Goal: Book appointment/travel/reservation

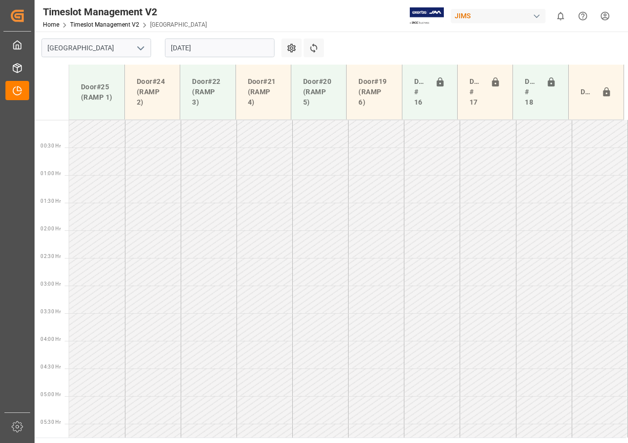
scroll to position [326, 0]
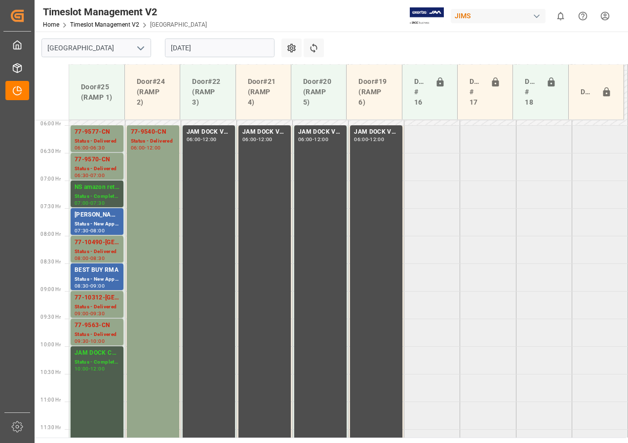
click at [182, 50] on input "[DATE]" at bounding box center [220, 48] width 110 height 19
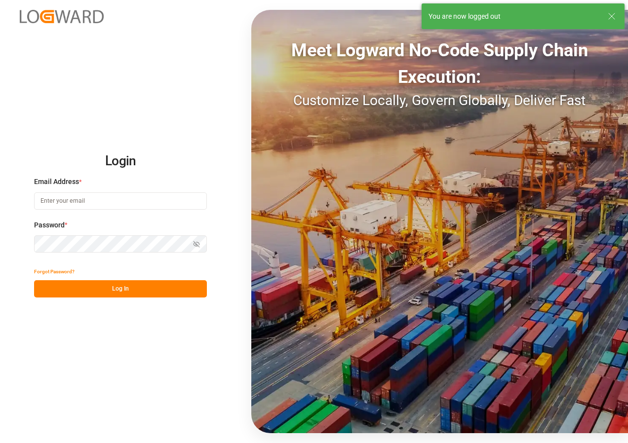
type input "[EMAIL_ADDRESS][DOMAIN_NAME]"
click at [110, 289] on button "Log In" at bounding box center [120, 288] width 173 height 17
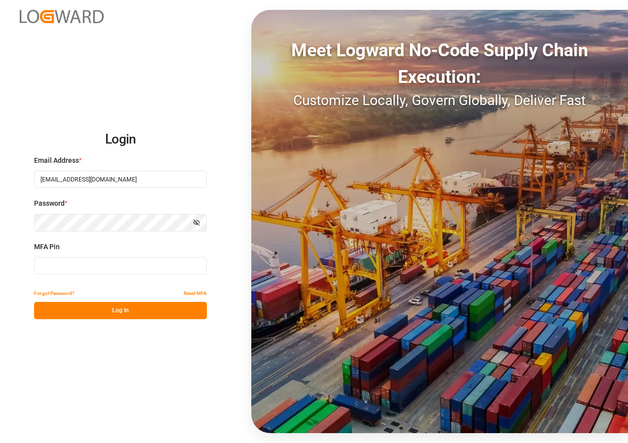
click at [61, 265] on input at bounding box center [120, 265] width 173 height 17
type input "903522"
click at [110, 312] on button "Log In" at bounding box center [120, 310] width 173 height 17
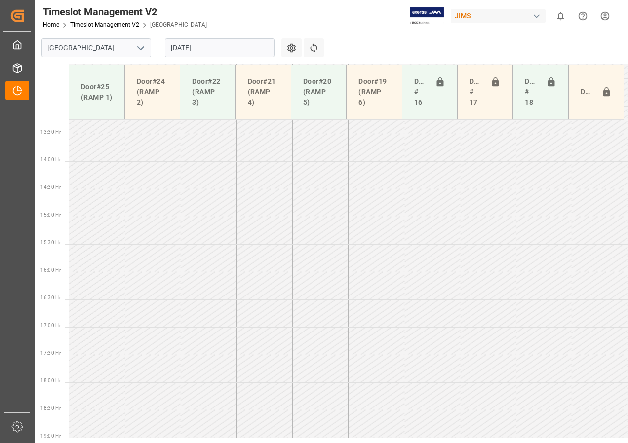
scroll to position [733, 0]
click at [194, 53] on input "[DATE]" at bounding box center [220, 48] width 110 height 19
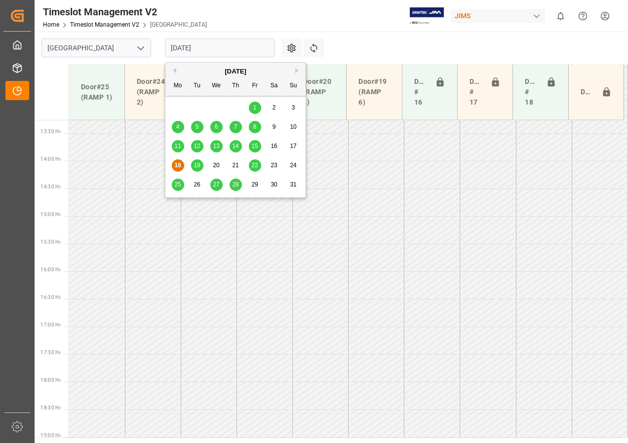
click at [179, 166] on span "18" at bounding box center [177, 165] width 6 height 7
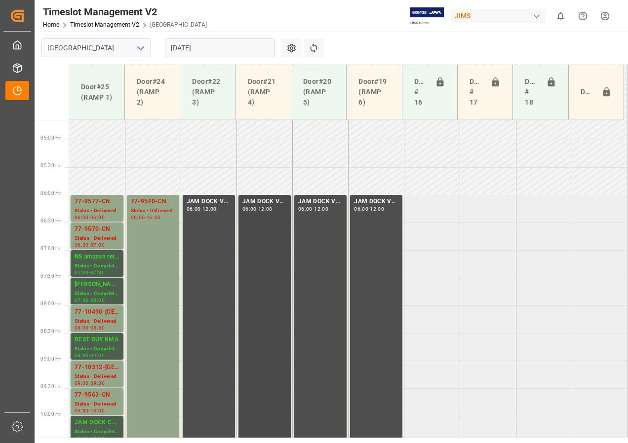
scroll to position [318, 0]
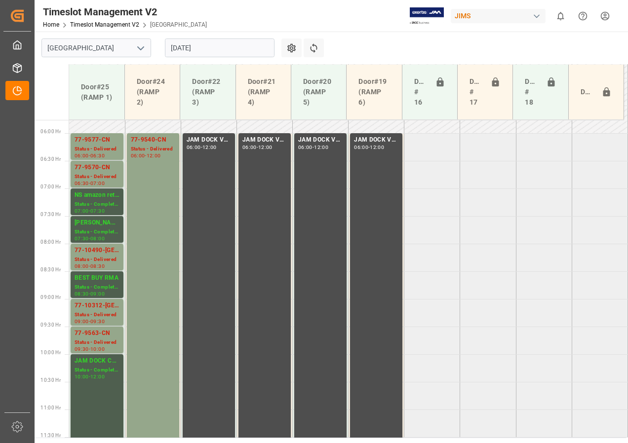
click at [199, 48] on input "[DATE]" at bounding box center [220, 48] width 110 height 19
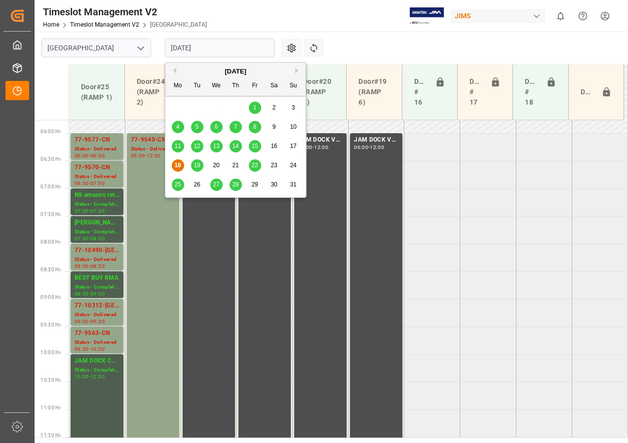
click at [198, 165] on span "19" at bounding box center [197, 165] width 6 height 7
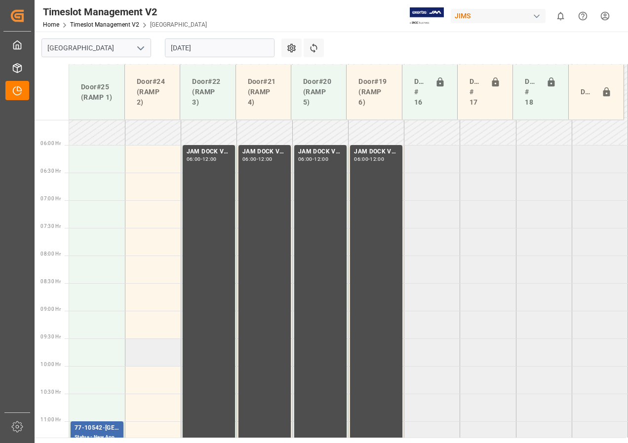
scroll to position [289, 0]
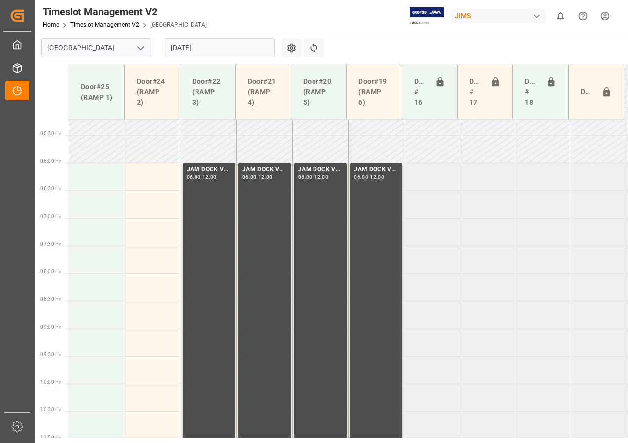
click at [184, 46] on input "[DATE]" at bounding box center [220, 48] width 110 height 19
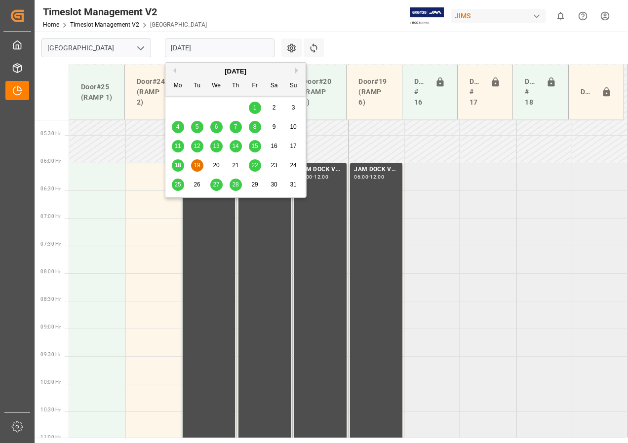
click at [176, 170] on div "18" at bounding box center [178, 166] width 12 height 12
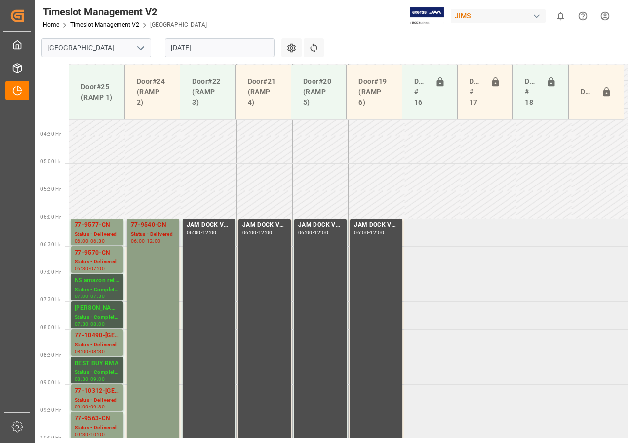
scroll to position [282, 0]
